Goal: Communication & Community: Participate in discussion

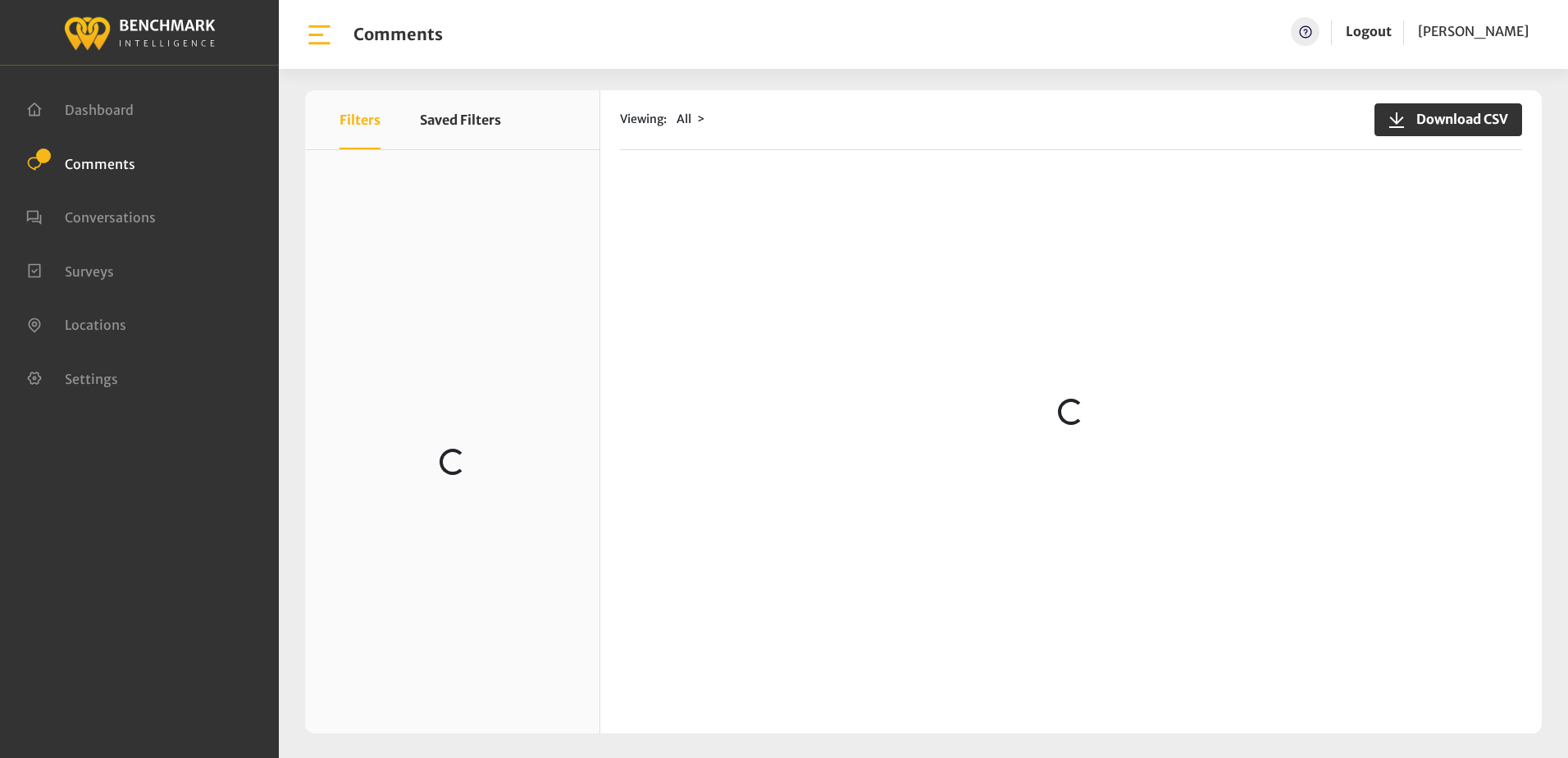
scroll to position [3743, 0]
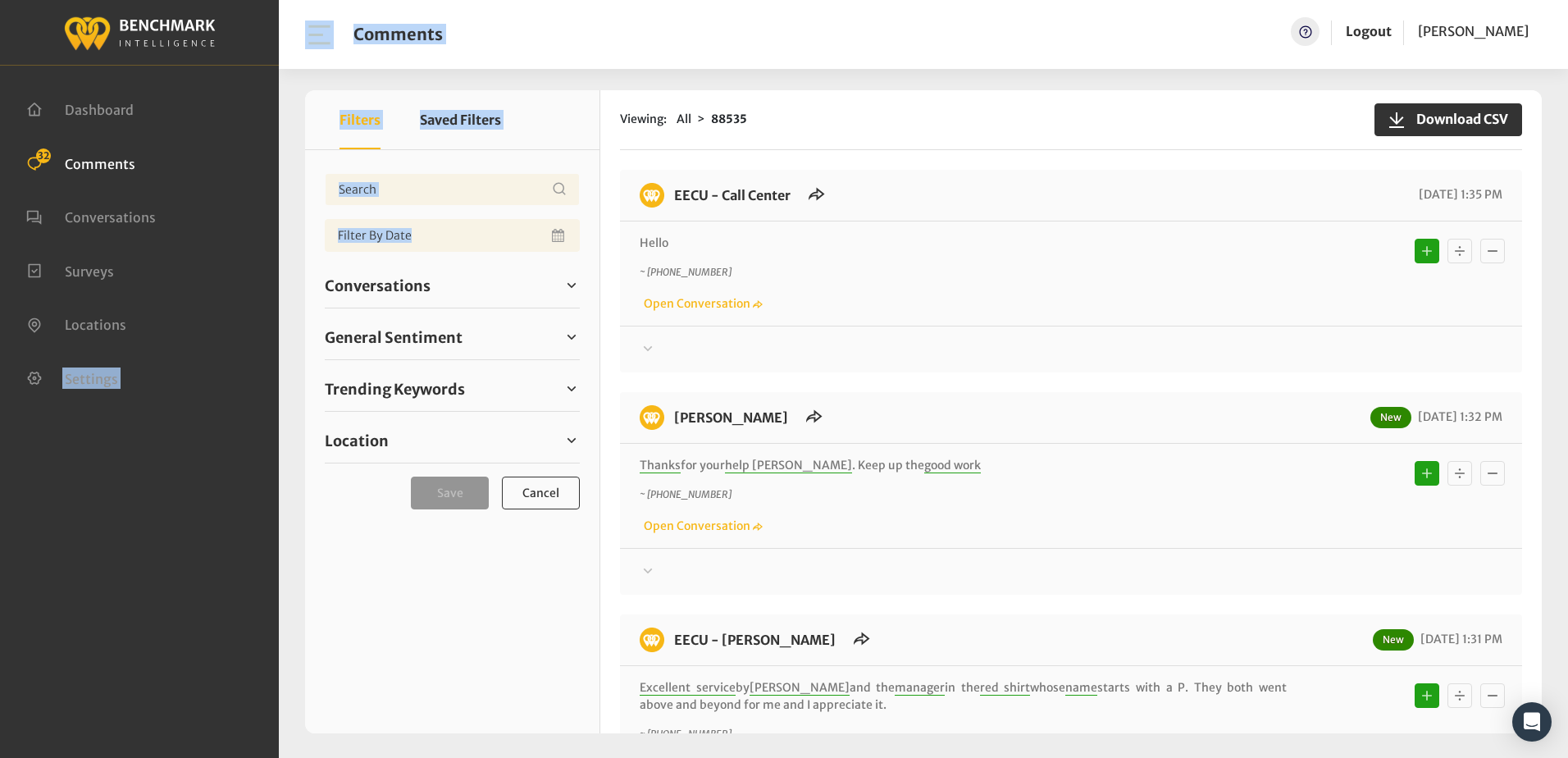
click at [0, 377] on html "Dashboard Comments 32 Conversations" at bounding box center [784, 379] width 1568 height 758
click at [942, 280] on div "~ +15594335596 Open Conversation" at bounding box center [1071, 288] width 862 height 48
click at [996, 243] on p "Hello" at bounding box center [963, 243] width 647 height 17
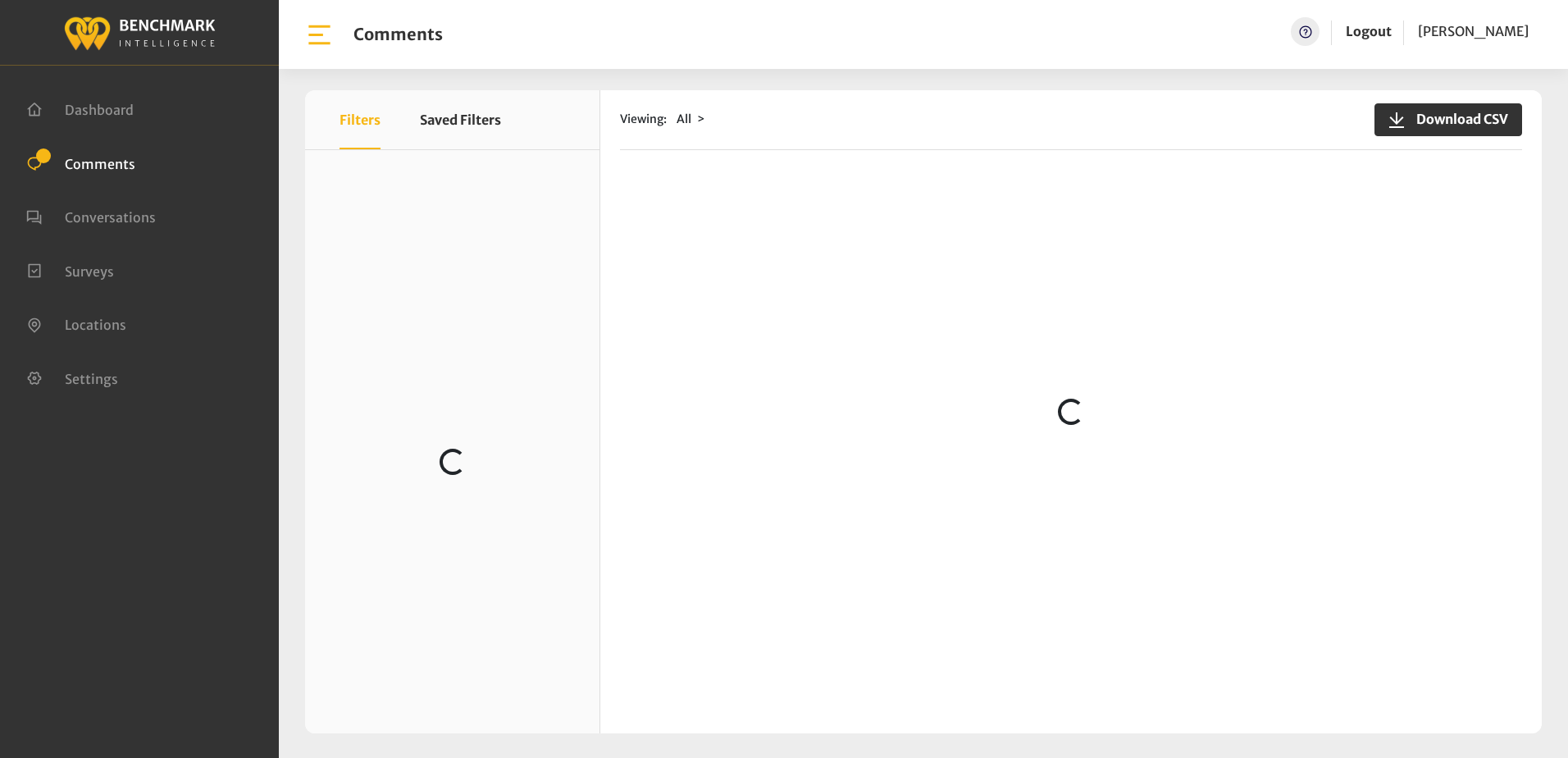
scroll to position [657, 0]
